Goal: Check status: Check status

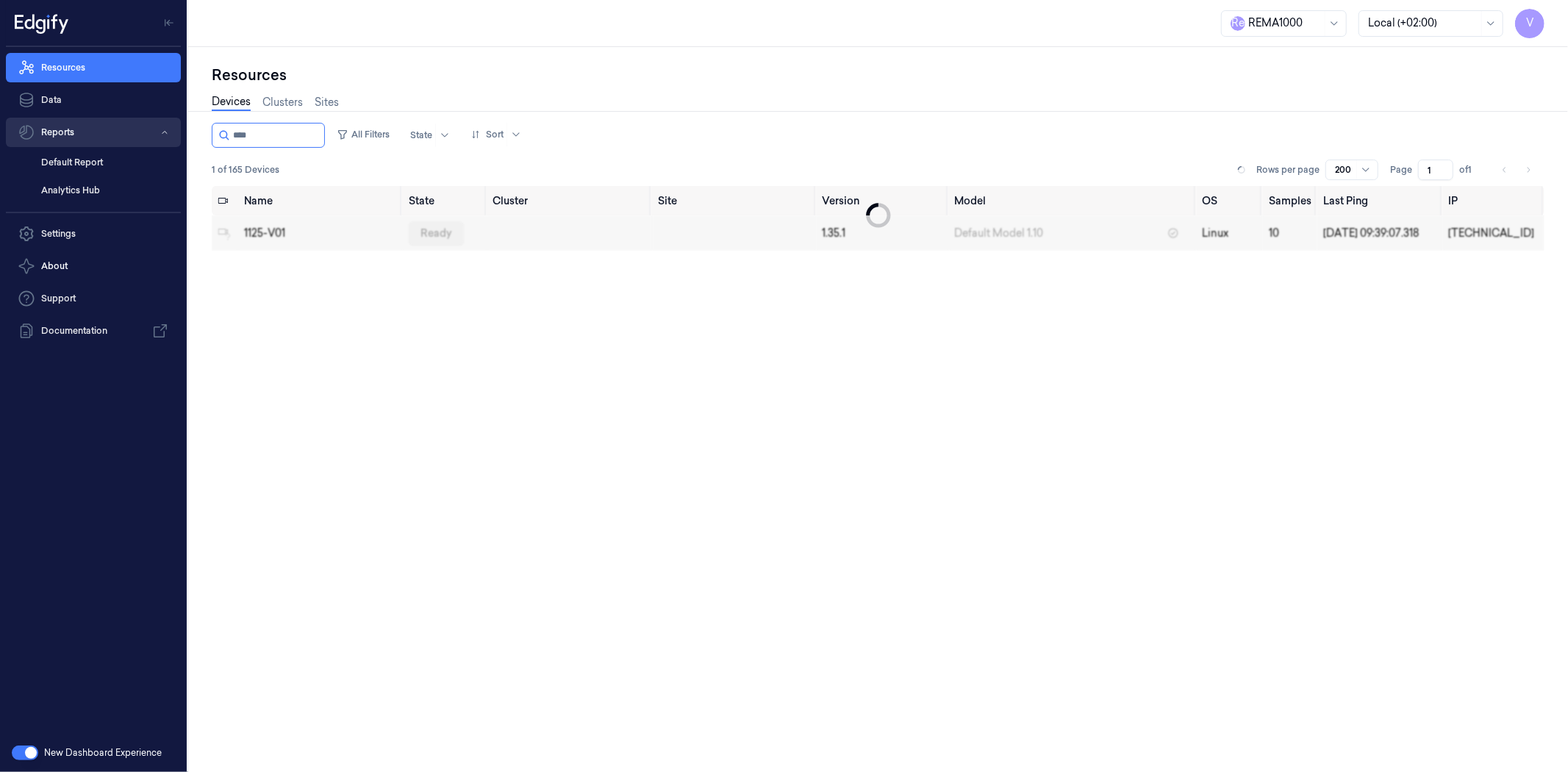
drag, startPoint x: 99, startPoint y: 136, endPoint x: 15, endPoint y: 136, distance: 84.0
click at [15, 136] on div "V Resources Data Reports Default Report Analytics Hub Settings About Support Do…" at bounding box center [784, 386] width 1568 height 772
type input "*"
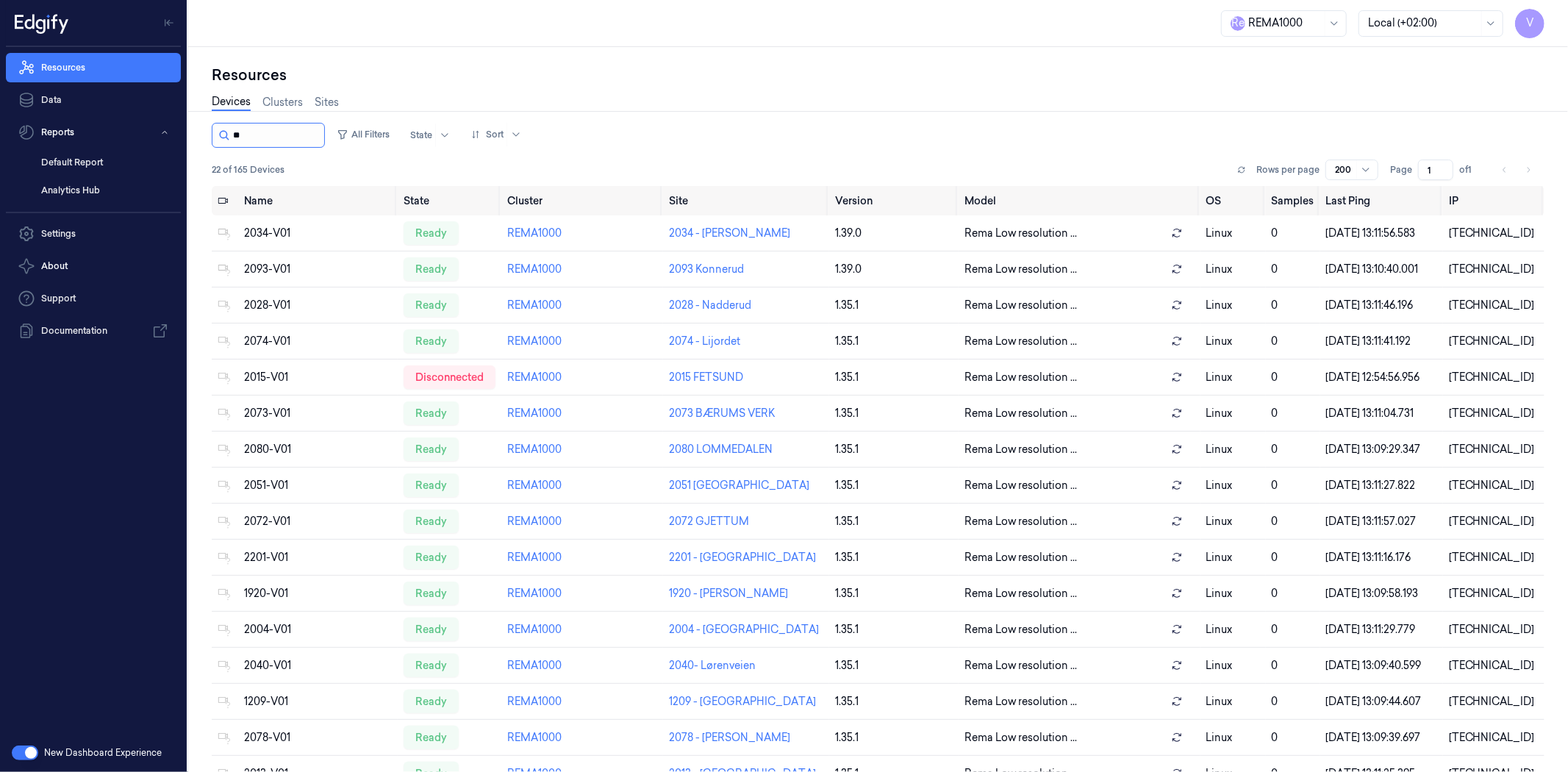
click at [283, 140] on input "string" at bounding box center [277, 135] width 88 height 24
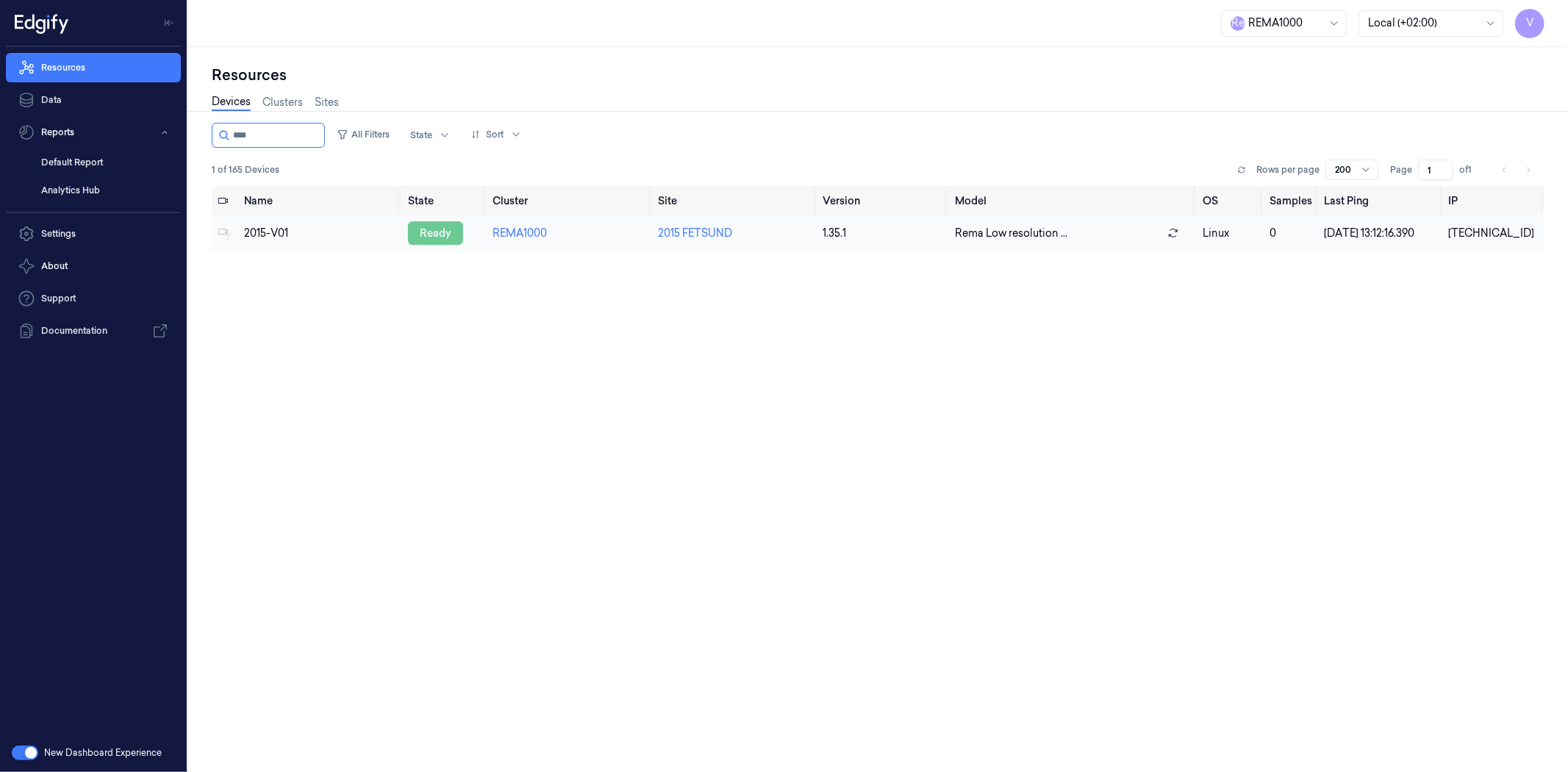
type input "****"
click at [449, 230] on div "ready" at bounding box center [436, 233] width 55 height 24
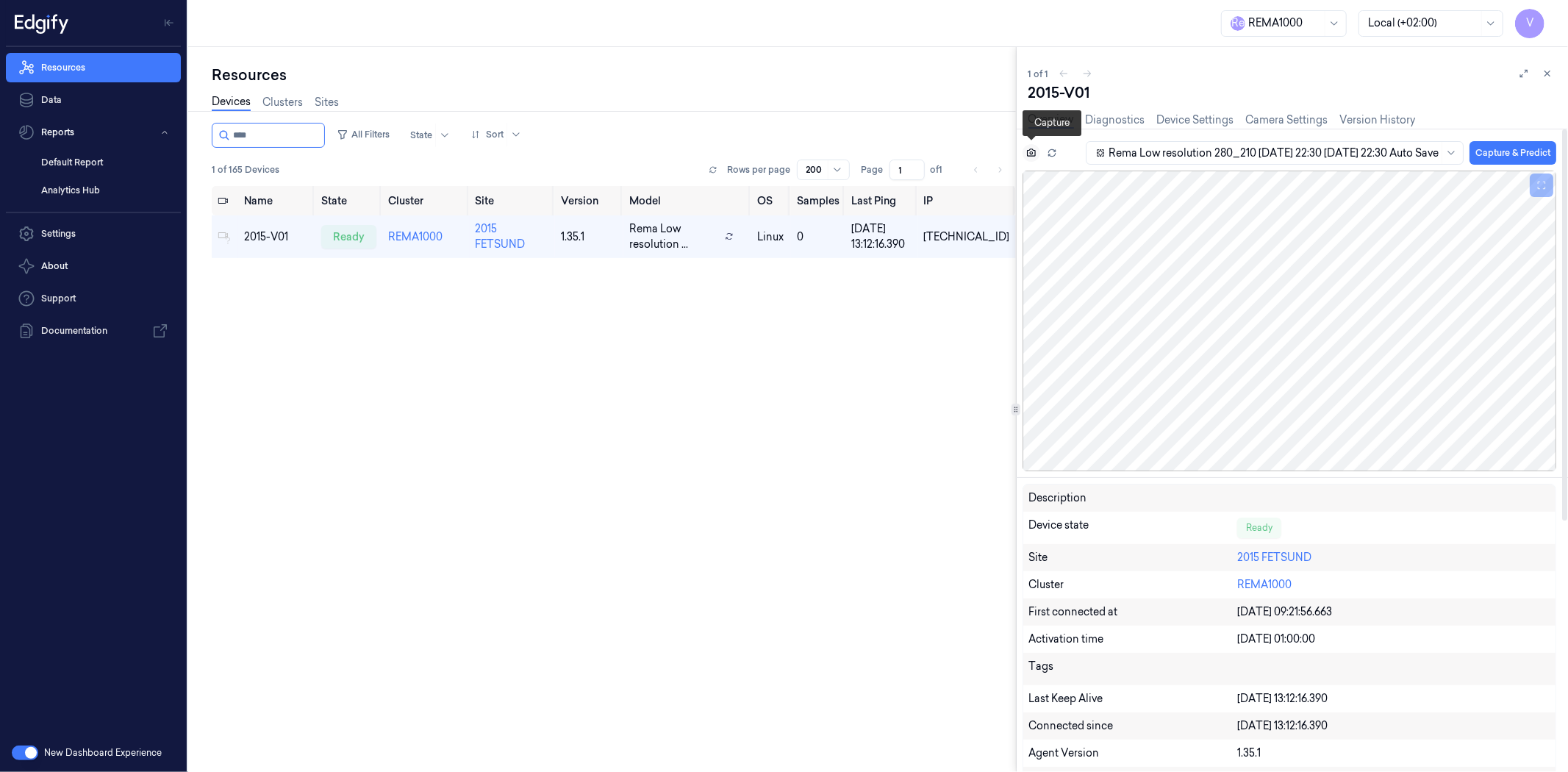
click at [1026, 151] on icon at bounding box center [1031, 152] width 10 height 10
click at [1552, 76] on icon at bounding box center [1547, 73] width 10 height 10
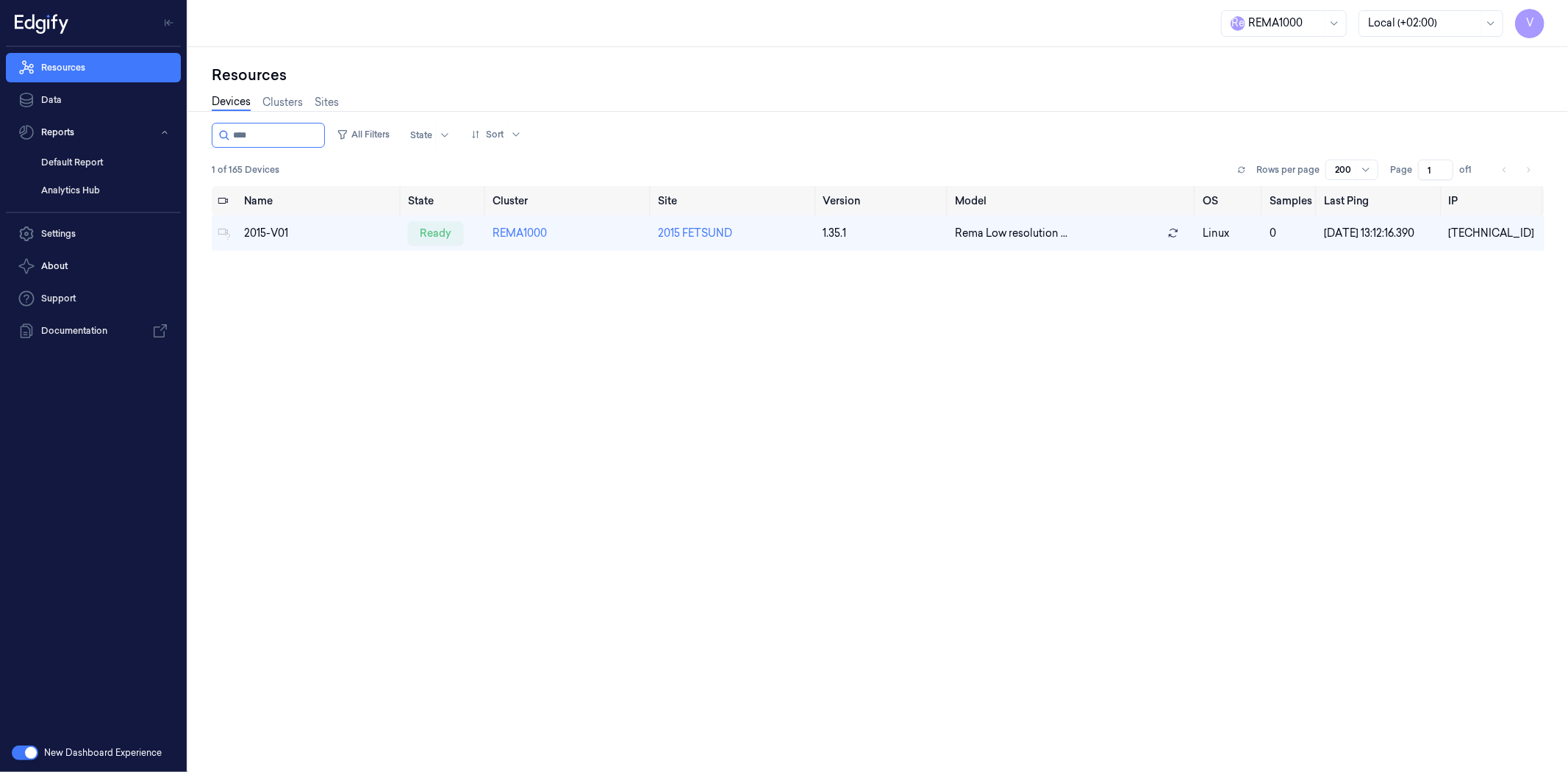
click at [115, 391] on div "Resources Data Reports Default Report Analytics Hub Settings About Support Docu…" at bounding box center [93, 390] width 187 height 686
drag, startPoint x: 279, startPoint y: 137, endPoint x: 115, endPoint y: 116, distance: 165.3
click at [115, 116] on div "V Resources Data Reports Default Report Analytics Hub Settings About Support Do…" at bounding box center [784, 386] width 1568 height 772
type input "****"
click at [429, 233] on div "ready" at bounding box center [436, 233] width 55 height 24
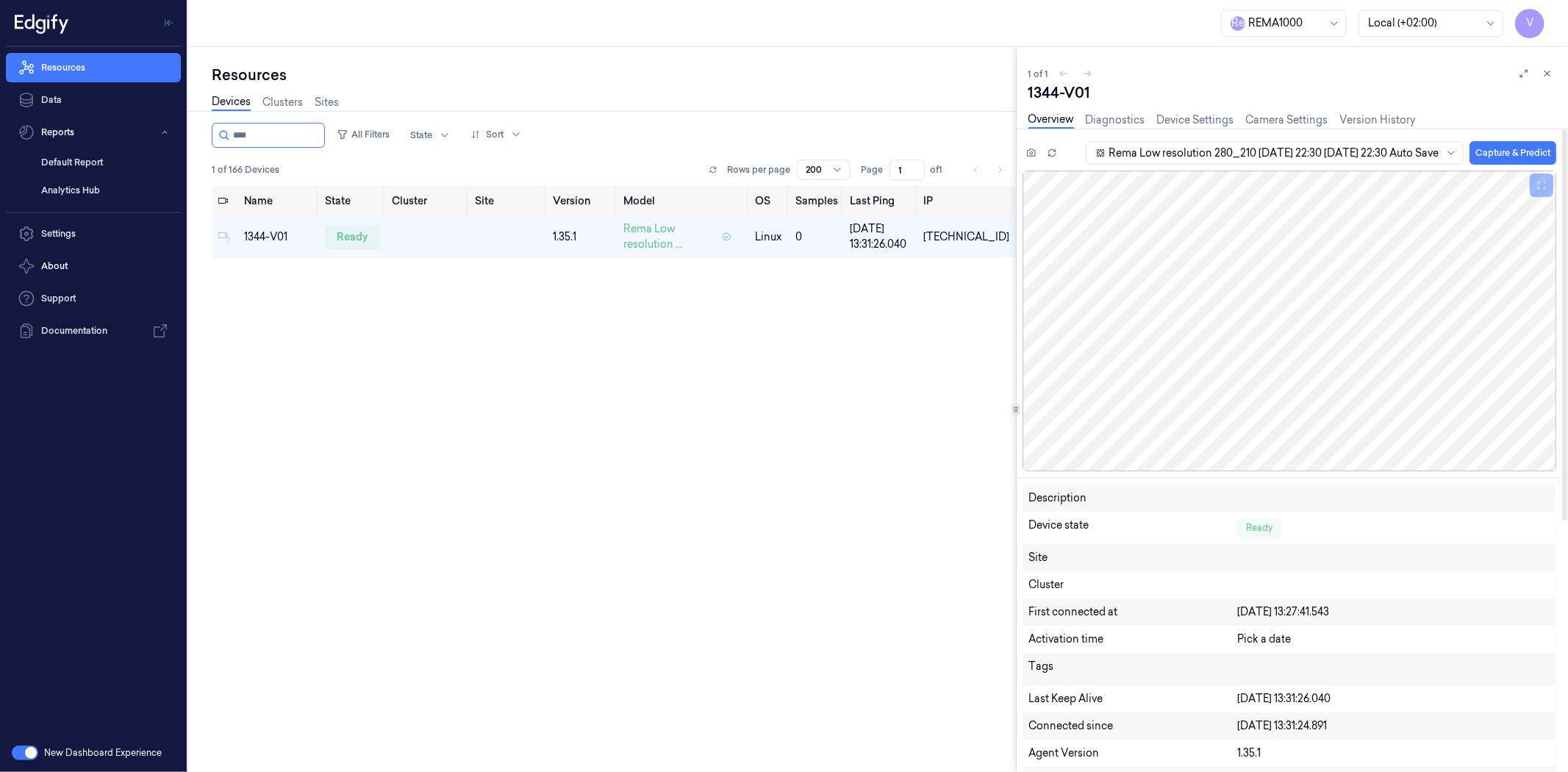
click at [1039, 152] on div "Rema Low resolution 280_210 [DATE] 22:30 [DATE] 22:30 Auto Save Capture & Predi…" at bounding box center [1289, 155] width 533 height 30
click at [1035, 152] on button at bounding box center [1031, 152] width 17 height 17
click at [1544, 74] on icon at bounding box center [1547, 73] width 10 height 10
